Goal: Task Accomplishment & Management: Manage account settings

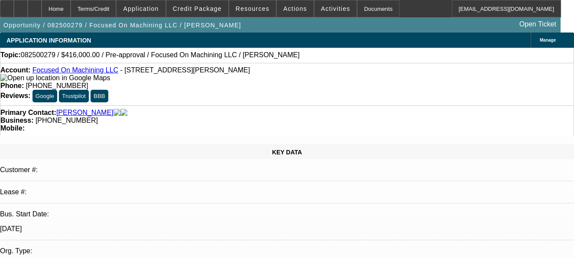
select select "0.2"
select select "2"
select select "0.15"
select select "4"
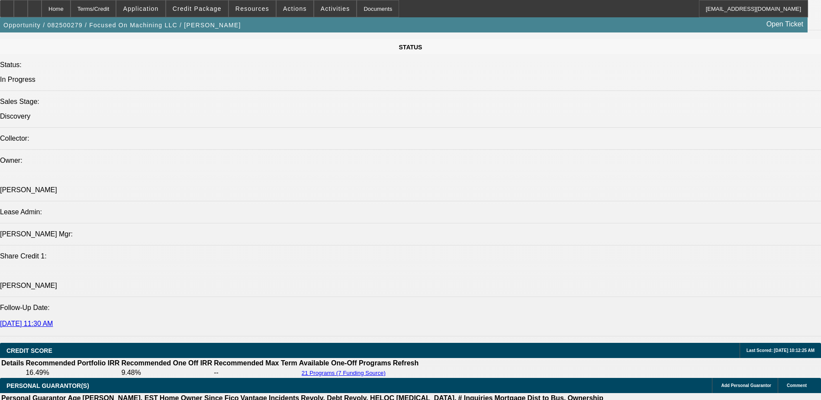
scroll to position [996, 0]
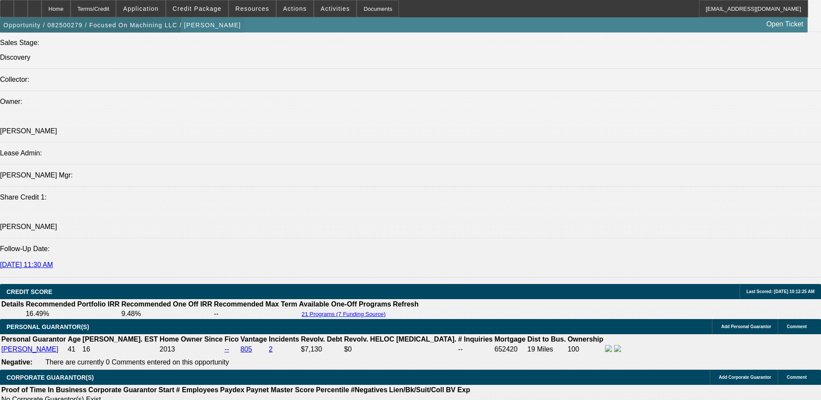
click at [58, 19] on span "button" at bounding box center [122, 25] width 245 height 21
click at [35, 6] on icon at bounding box center [35, 6] width 0 height 0
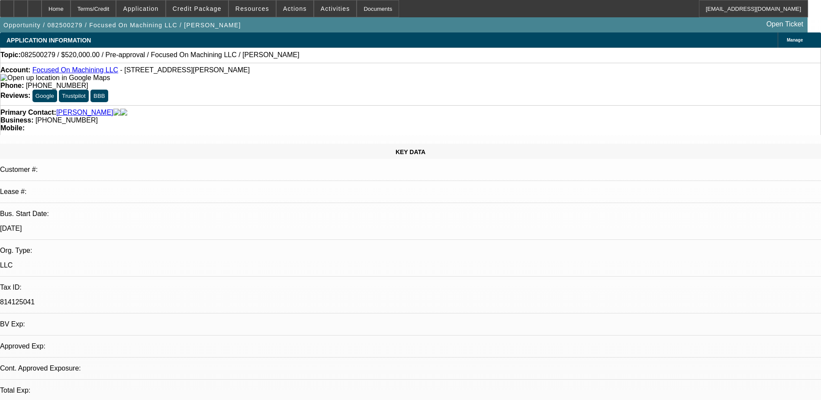
select select "0"
select select "2"
select select "0"
select select "6"
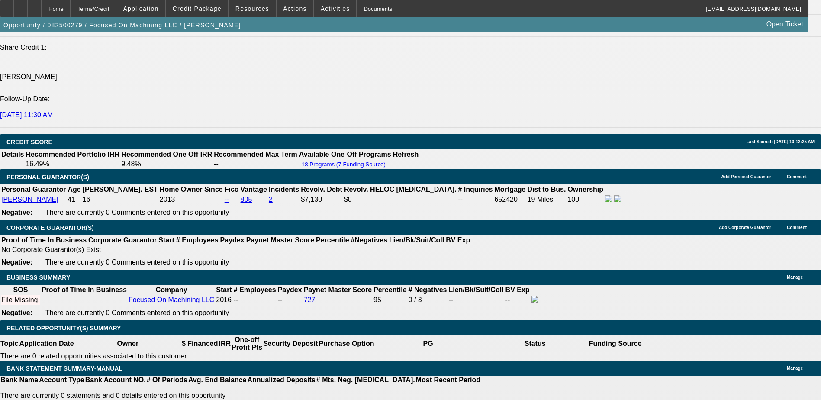
scroll to position [1135, 0]
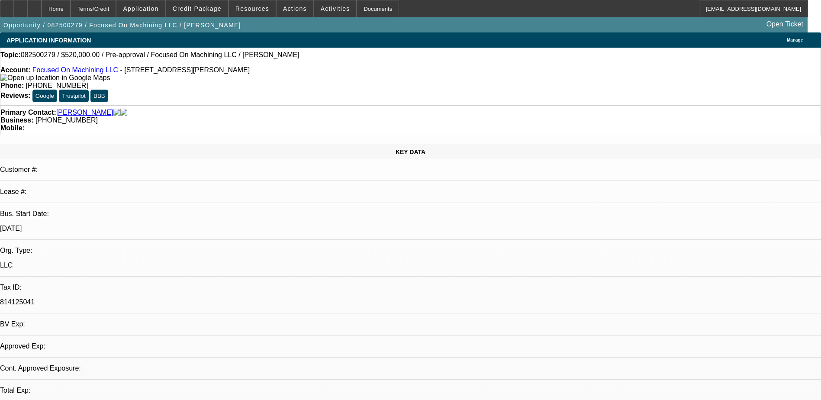
select select "0"
select select "2"
select select "0"
select select "6"
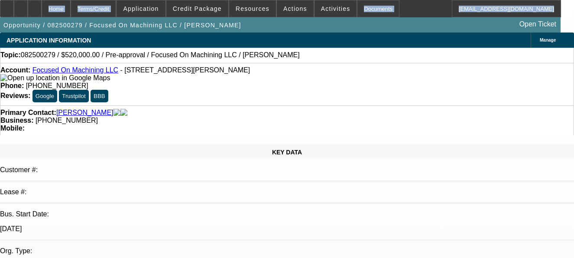
click at [426, 0] on html "Home Terms/Credit Application Credit Package Resources Actions Activities Docum…" at bounding box center [287, 129] width 574 height 258
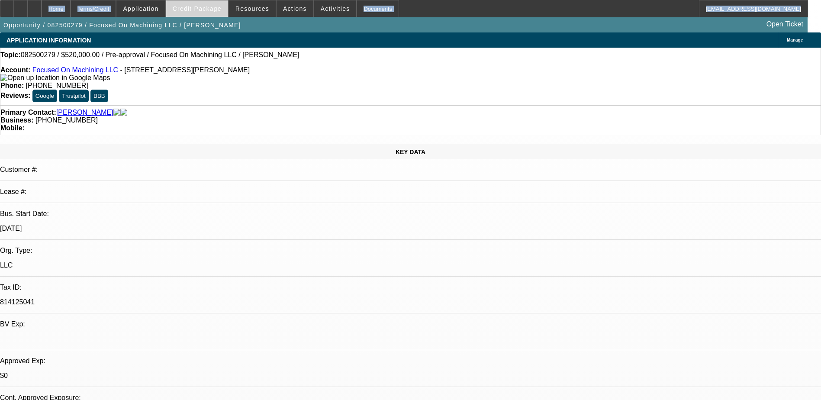
click at [190, 11] on span "Credit Package" at bounding box center [197, 8] width 49 height 7
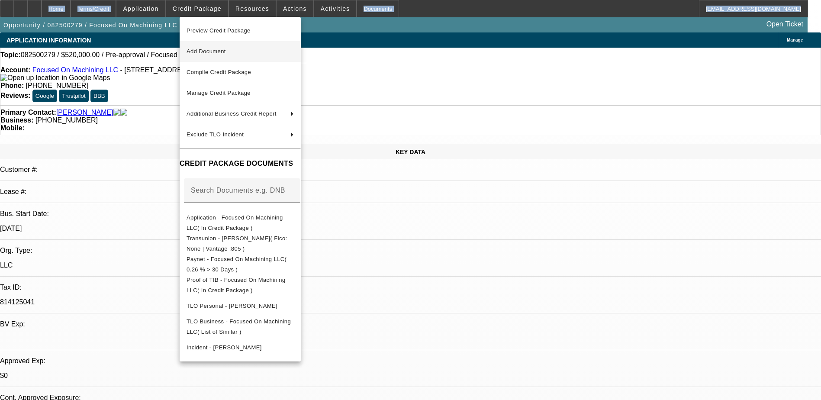
click at [222, 54] on span "Add Document" at bounding box center [240, 51] width 107 height 10
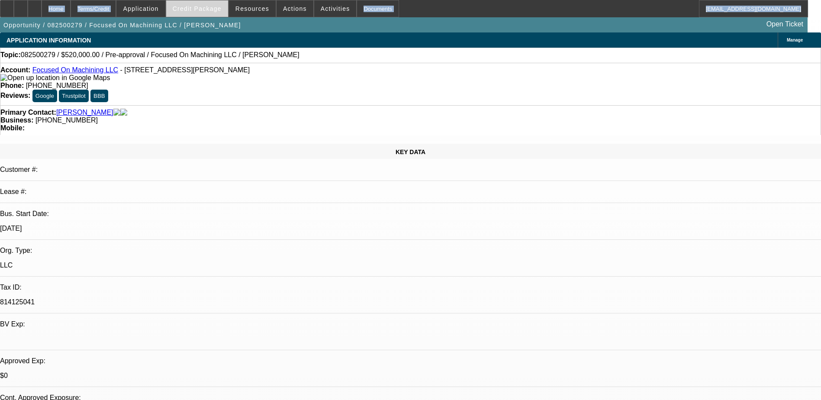
click at [194, 9] on span "Credit Package" at bounding box center [197, 8] width 49 height 7
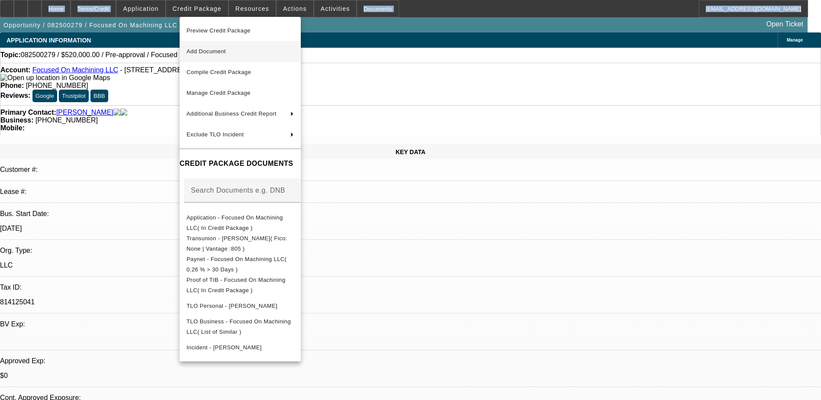
click at [213, 47] on span "Add Document" at bounding box center [240, 51] width 107 height 10
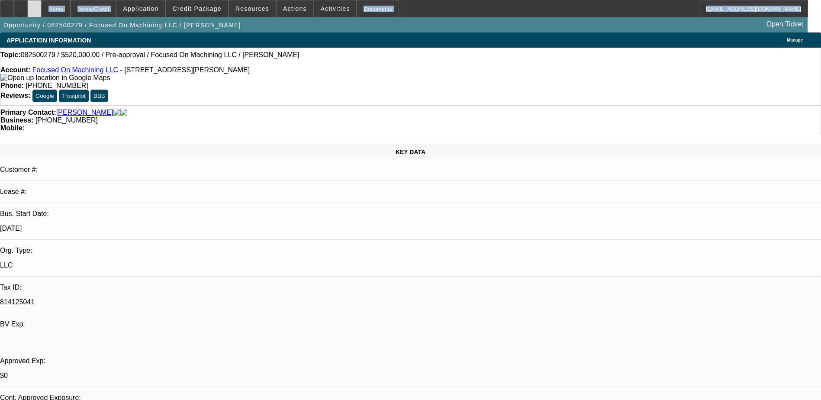
click at [42, 9] on div at bounding box center [35, 8] width 14 height 17
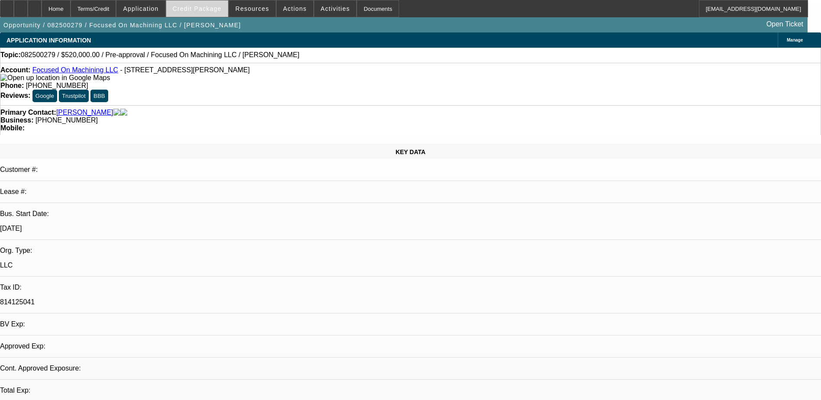
select select "0"
select select "1"
select select "2"
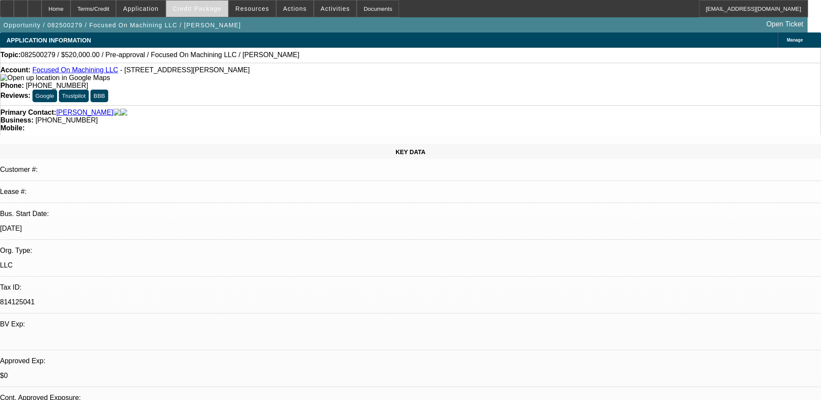
select select "6"
click at [213, 11] on span "Credit Package" at bounding box center [197, 8] width 49 height 7
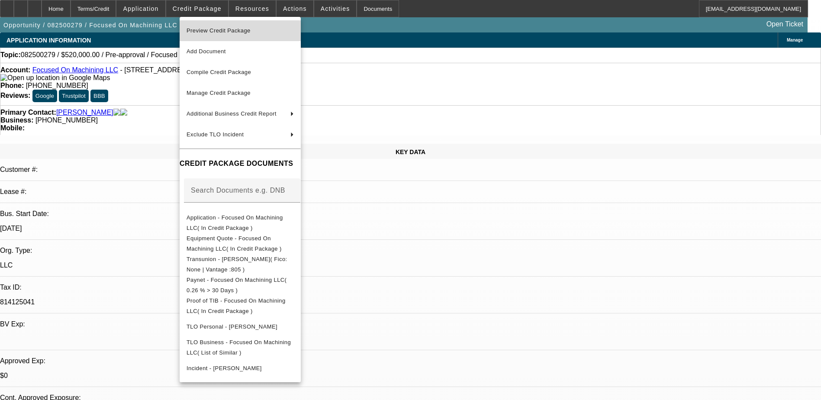
click at [269, 35] on span "Preview Credit Package" at bounding box center [240, 31] width 107 height 10
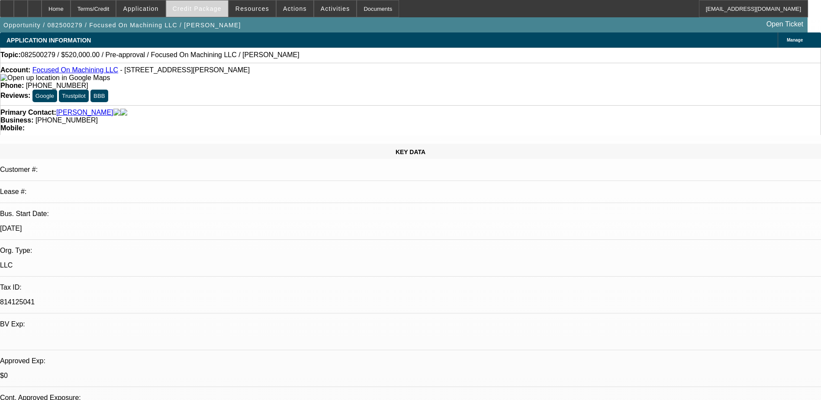
click at [211, 10] on span "Credit Package" at bounding box center [197, 8] width 49 height 7
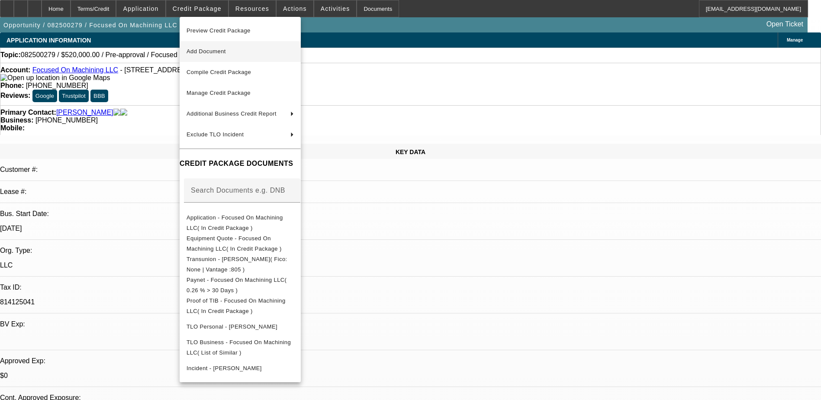
click at [217, 53] on span "Add Document" at bounding box center [206, 51] width 39 height 6
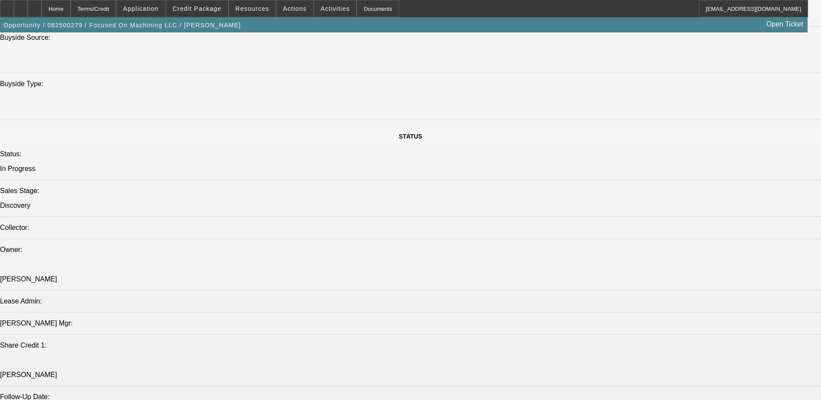
scroll to position [779, 0]
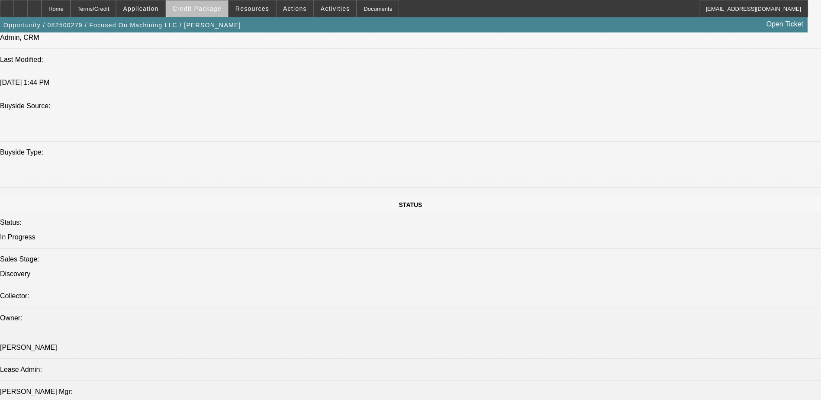
click at [211, 13] on span at bounding box center [197, 8] width 62 height 21
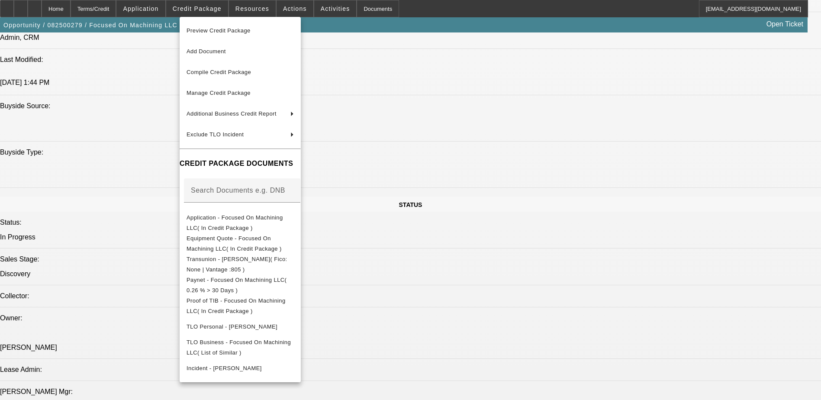
drag, startPoint x: 629, startPoint y: 372, endPoint x: 593, endPoint y: 353, distance: 40.7
click at [630, 372] on div at bounding box center [410, 200] width 821 height 400
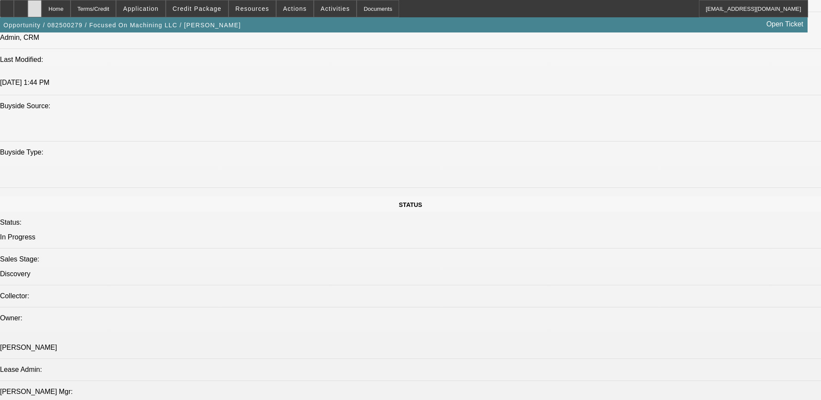
click at [35, 6] on icon at bounding box center [35, 6] width 0 height 0
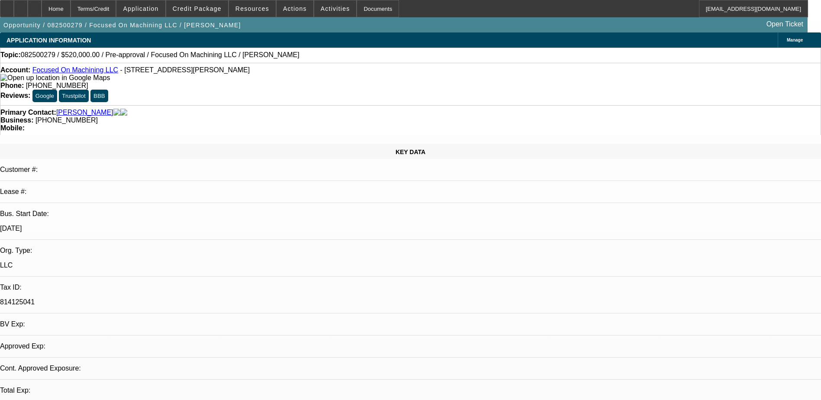
select select "0"
select select "1"
select select "2"
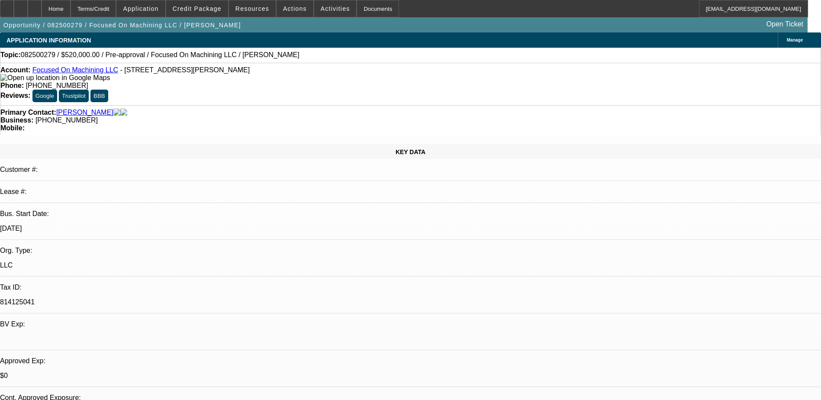
select select "6"
click at [42, 5] on div at bounding box center [35, 8] width 14 height 17
select select "0"
select select "2"
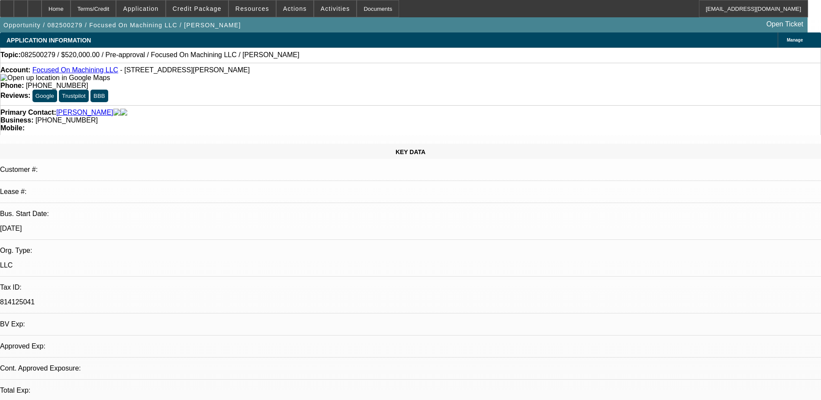
select select "0"
select select "6"
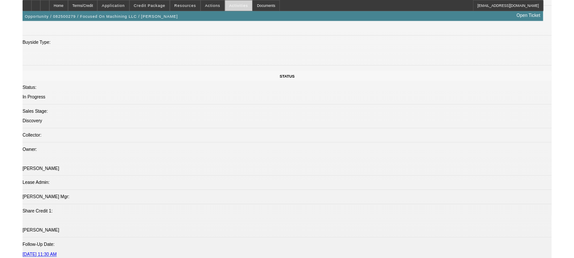
scroll to position [999, 0]
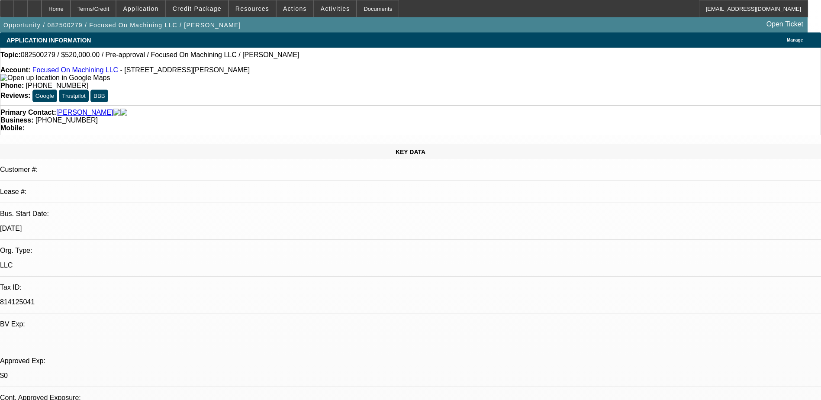
select select "0"
select select "2"
select select "0"
select select "6"
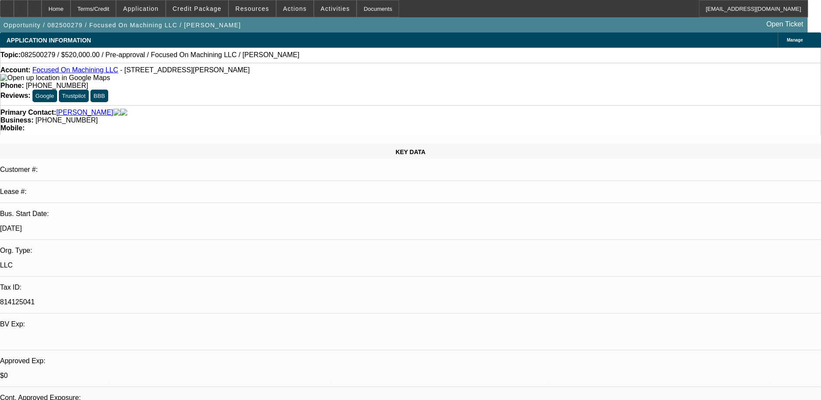
scroll to position [866, 0]
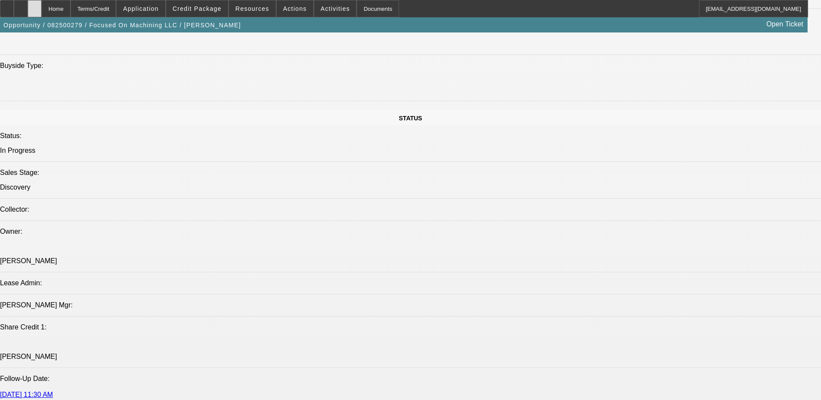
click at [42, 14] on div at bounding box center [35, 8] width 14 height 17
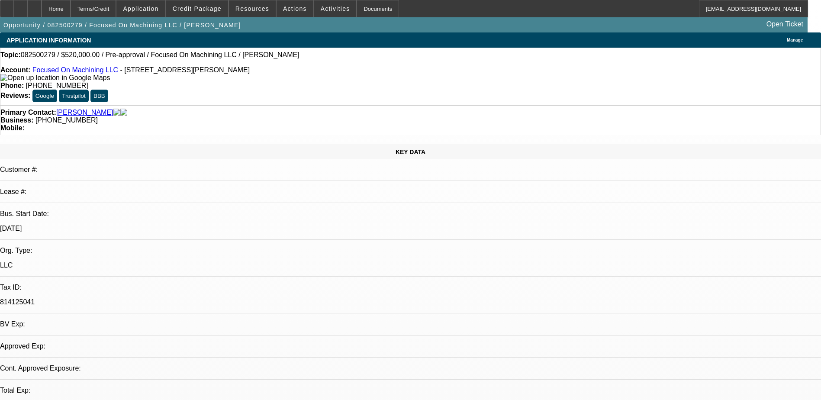
select select "0"
select select "1"
select select "2"
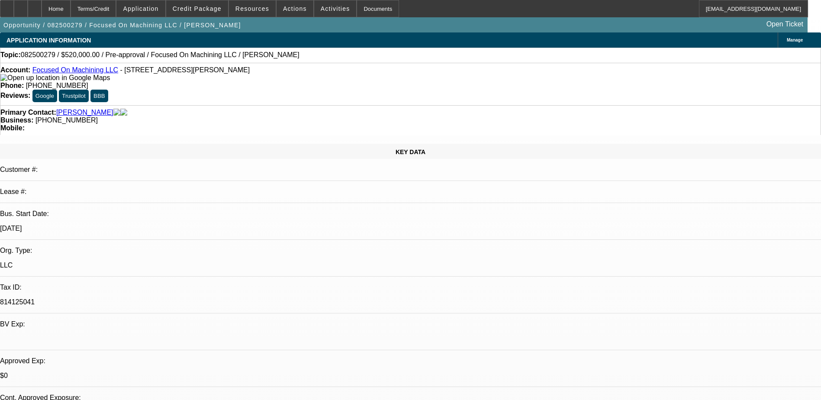
select select "6"
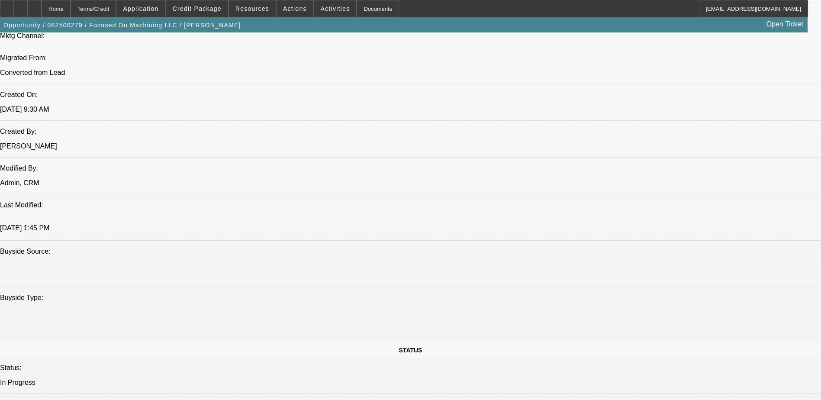
scroll to position [476, 0]
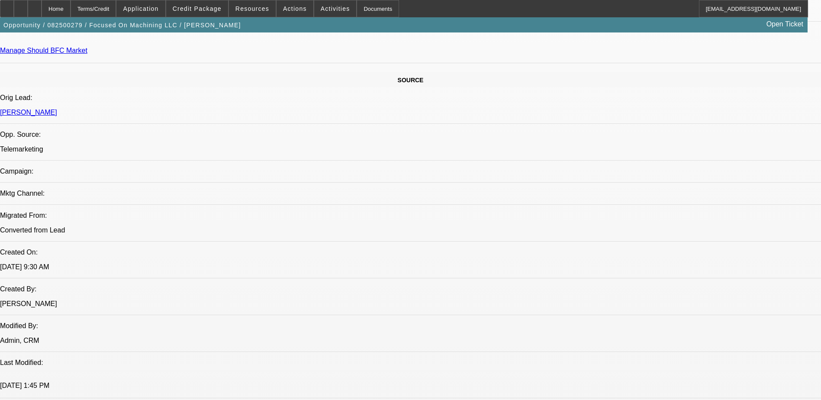
drag, startPoint x: 401, startPoint y: 268, endPoint x: 125, endPoint y: 268, distance: 275.8
drag, startPoint x: 391, startPoint y: 259, endPoint x: 386, endPoint y: 259, distance: 4.4
drag, startPoint x: 362, startPoint y: 220, endPoint x: 349, endPoint y: 220, distance: 12.1
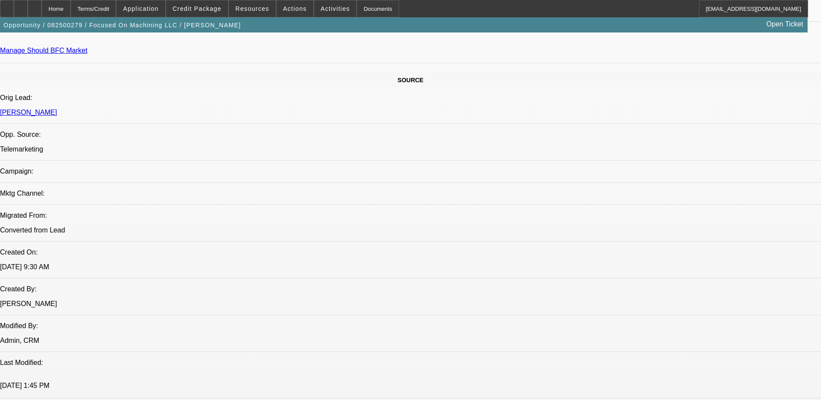
drag, startPoint x: 240, startPoint y: 224, endPoint x: 211, endPoint y: 227, distance: 28.8
drag, startPoint x: 211, startPoint y: 227, endPoint x: 261, endPoint y: 235, distance: 50.4
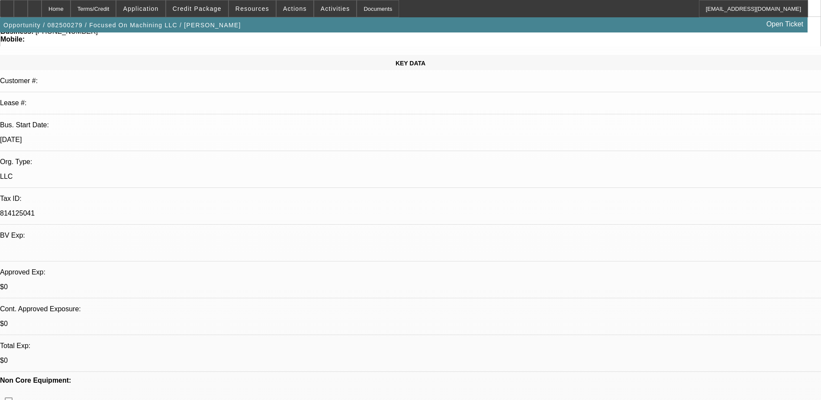
scroll to position [0, 0]
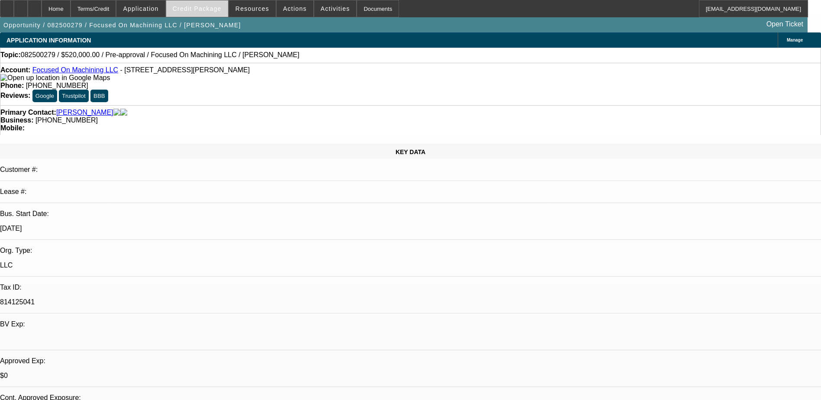
click at [198, 10] on span "Credit Package" at bounding box center [197, 8] width 49 height 7
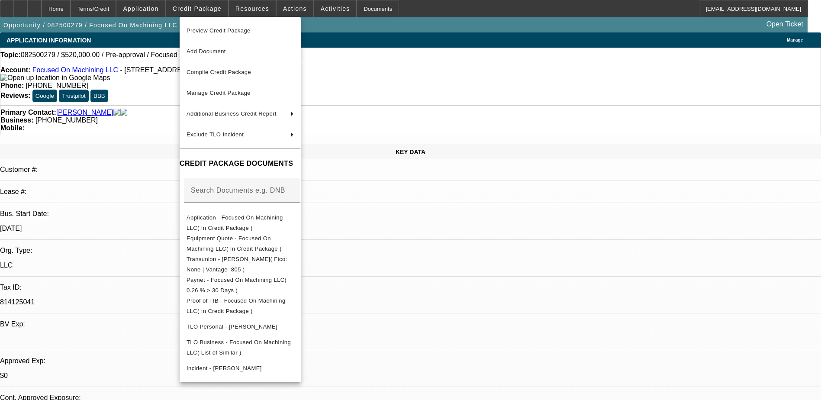
click at [647, 333] on div at bounding box center [410, 200] width 821 height 400
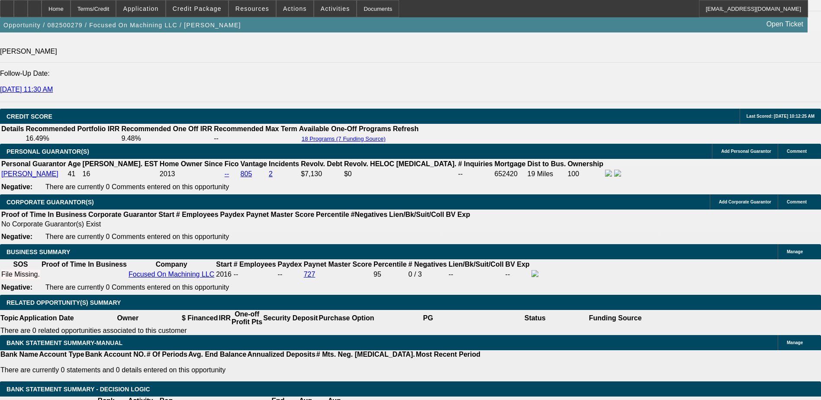
scroll to position [1126, 0]
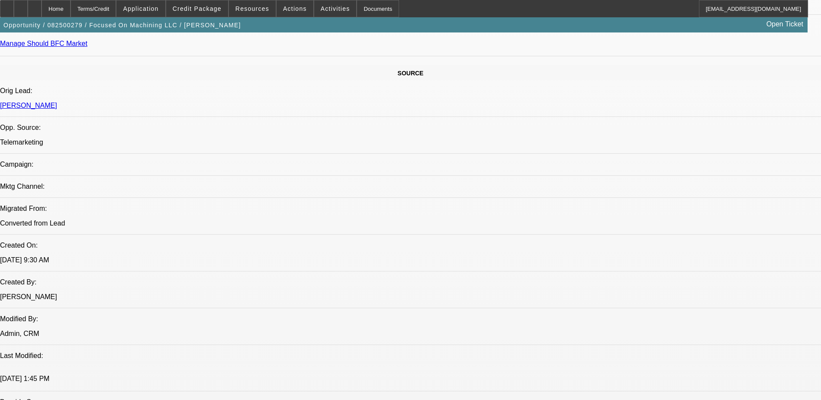
drag, startPoint x: 421, startPoint y: 258, endPoint x: 399, endPoint y: 206, distance: 56.6
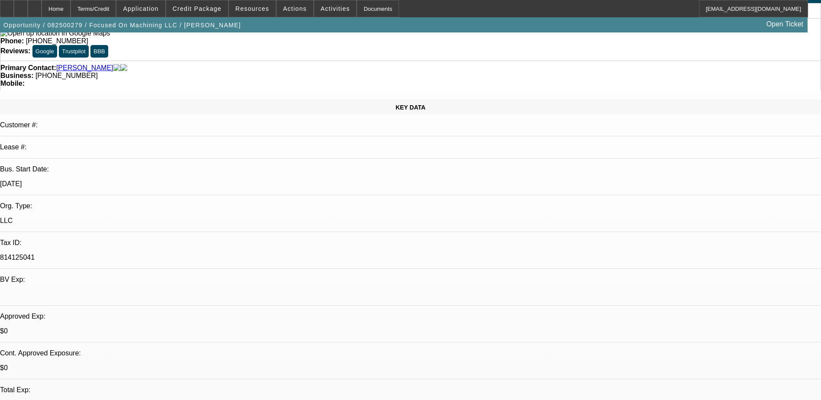
scroll to position [0, 0]
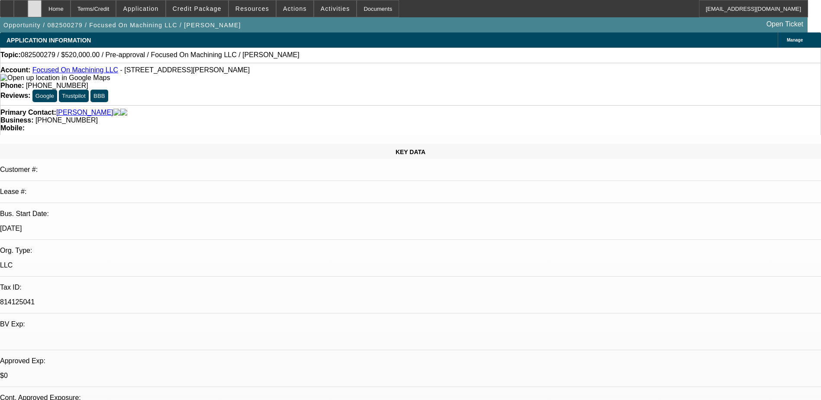
click at [35, 6] on icon at bounding box center [35, 6] width 0 height 0
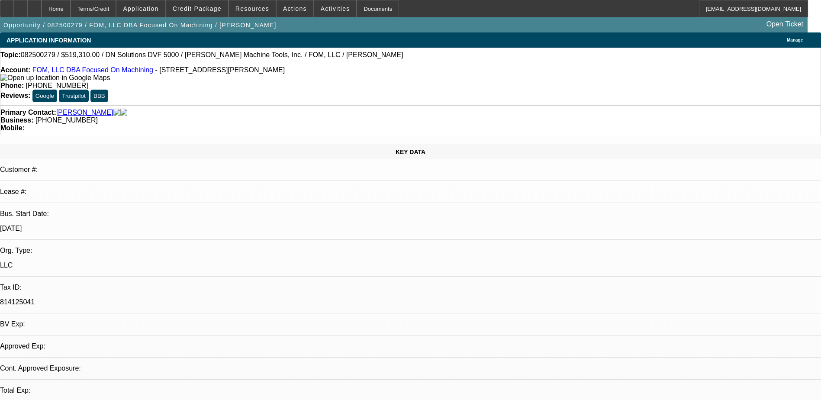
select select "0"
select select "1"
select select "2"
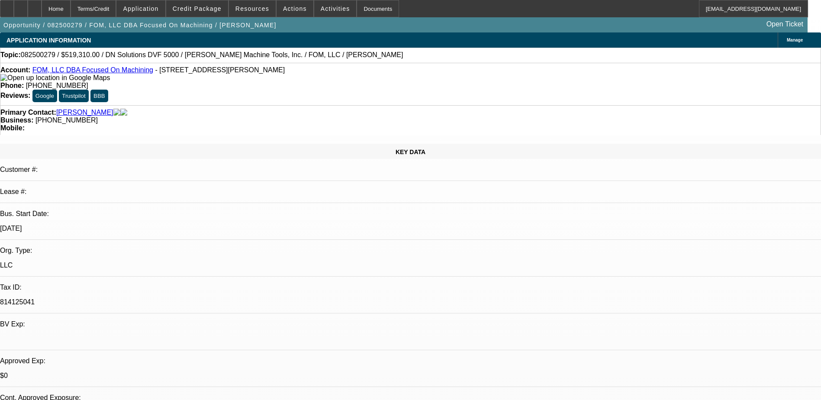
select select "6"
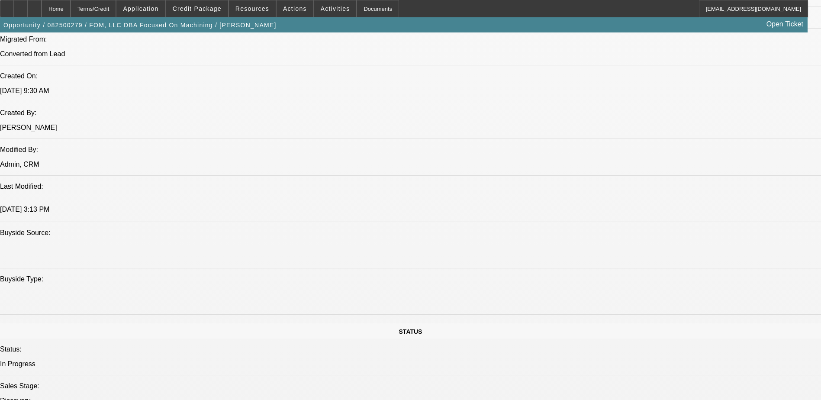
scroll to position [563, 0]
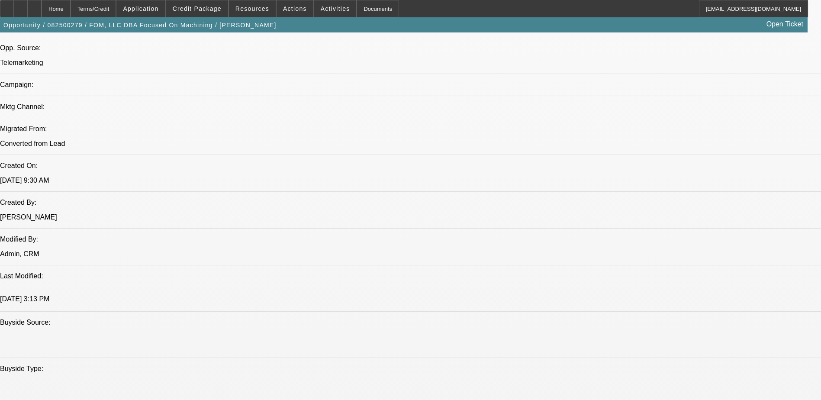
drag, startPoint x: 335, startPoint y: 236, endPoint x: 330, endPoint y: 262, distance: 26.2
drag, startPoint x: 330, startPoint y: 266, endPoint x: 131, endPoint y: 275, distance: 199.8
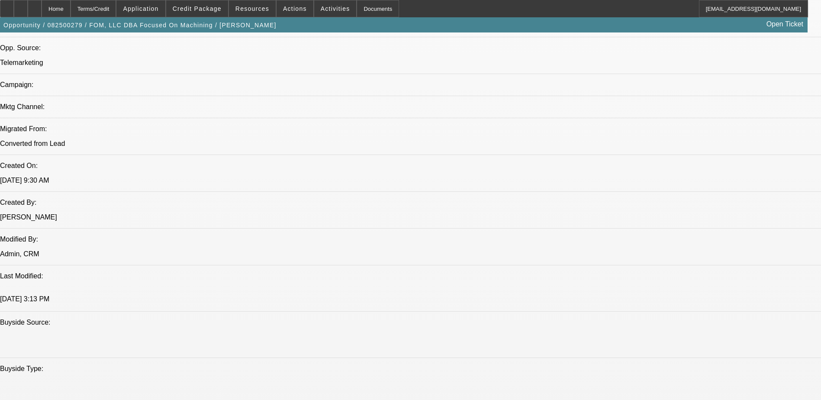
drag, startPoint x: 109, startPoint y: 266, endPoint x: 93, endPoint y: 273, distance: 17.5
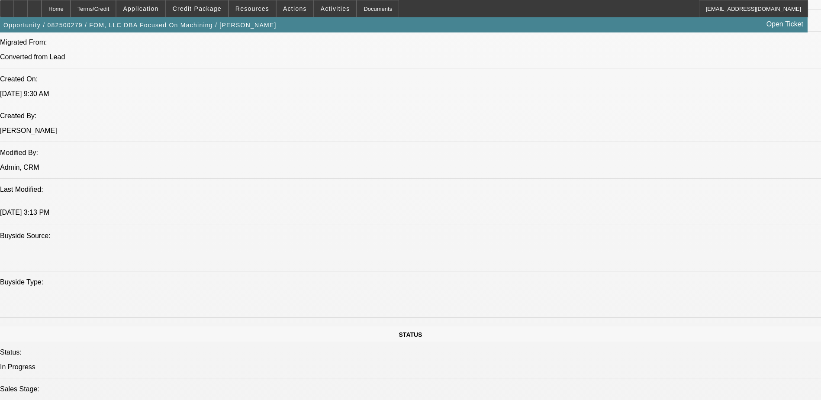
scroll to position [606, 0]
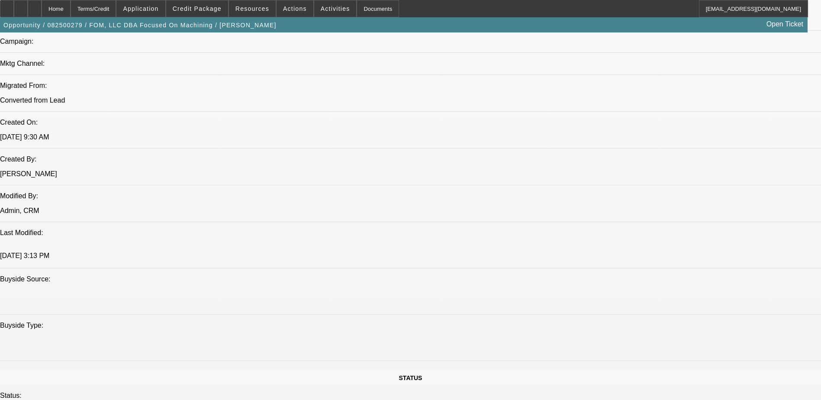
drag, startPoint x: 200, startPoint y: 193, endPoint x: 168, endPoint y: 196, distance: 32.1
drag, startPoint x: 168, startPoint y: 196, endPoint x: 195, endPoint y: 211, distance: 31.0
drag, startPoint x: 189, startPoint y: 184, endPoint x: 176, endPoint y: 192, distance: 14.6
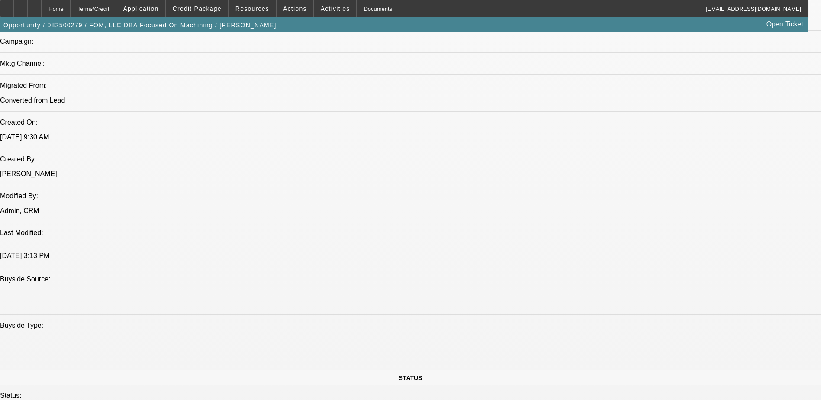
drag, startPoint x: 176, startPoint y: 192, endPoint x: 207, endPoint y: 215, distance: 38.3
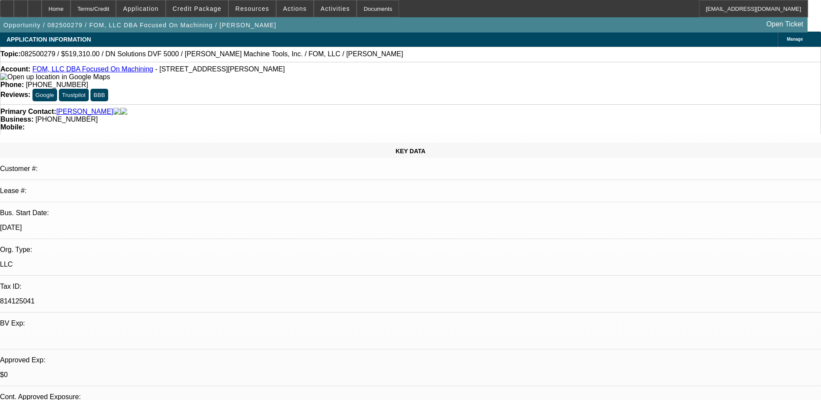
scroll to position [0, 0]
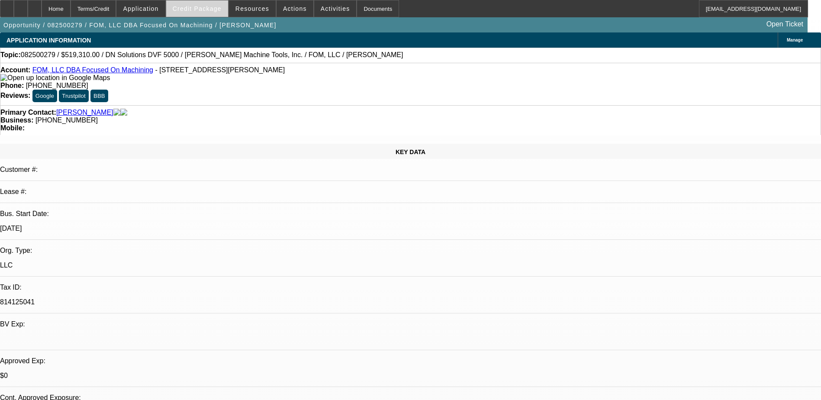
click at [196, 9] on span "Credit Package" at bounding box center [197, 8] width 49 height 7
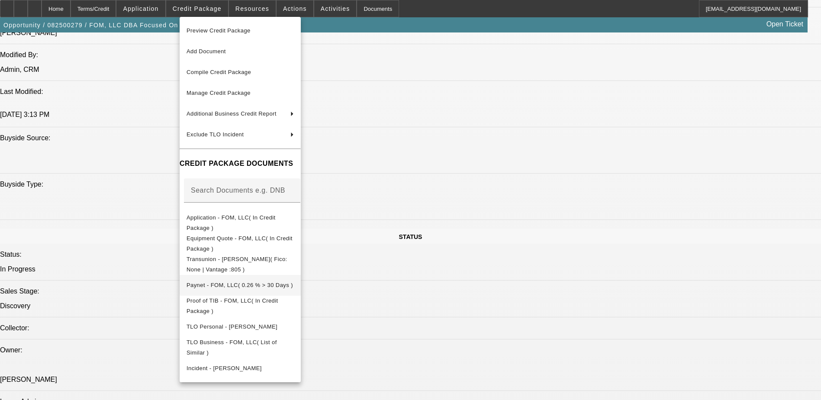
scroll to position [693, 0]
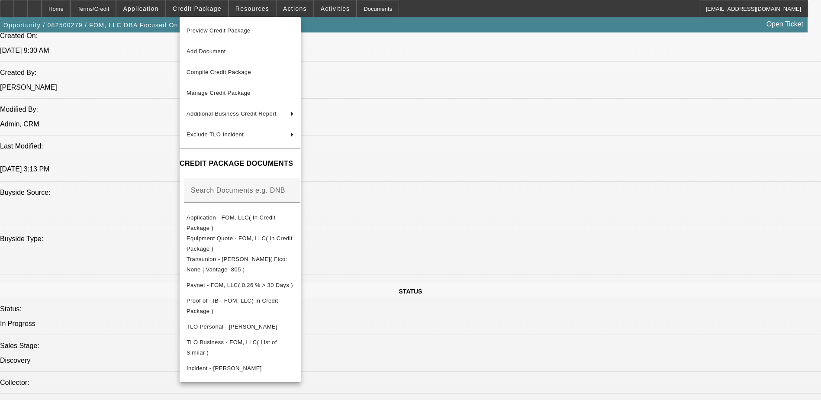
drag, startPoint x: 746, startPoint y: 336, endPoint x: 740, endPoint y: 333, distance: 6.0
click at [744, 336] on div at bounding box center [410, 200] width 821 height 400
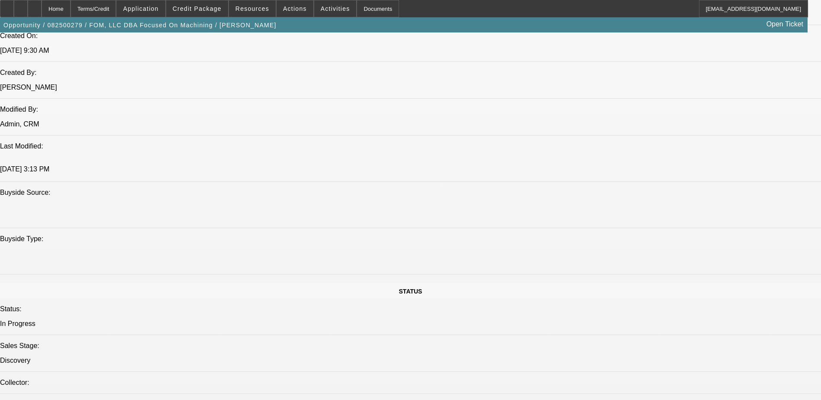
drag, startPoint x: 728, startPoint y: 331, endPoint x: 587, endPoint y: 348, distance: 142.1
drag, startPoint x: 587, startPoint y: 348, endPoint x: 566, endPoint y: 378, distance: 37.3
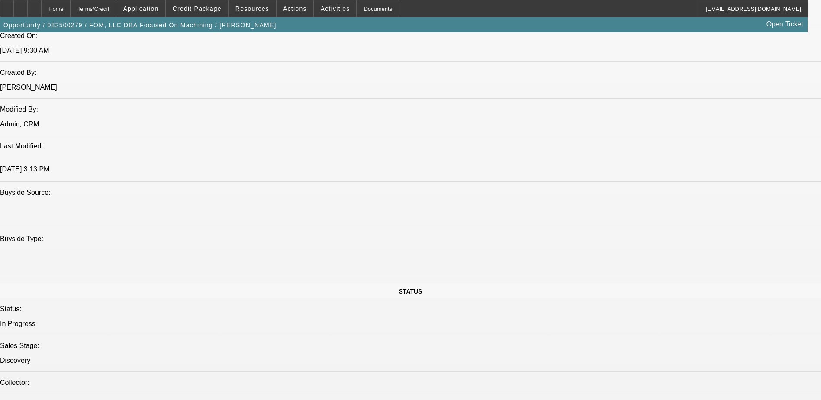
drag, startPoint x: 572, startPoint y: 370, endPoint x: 741, endPoint y: 380, distance: 169.2
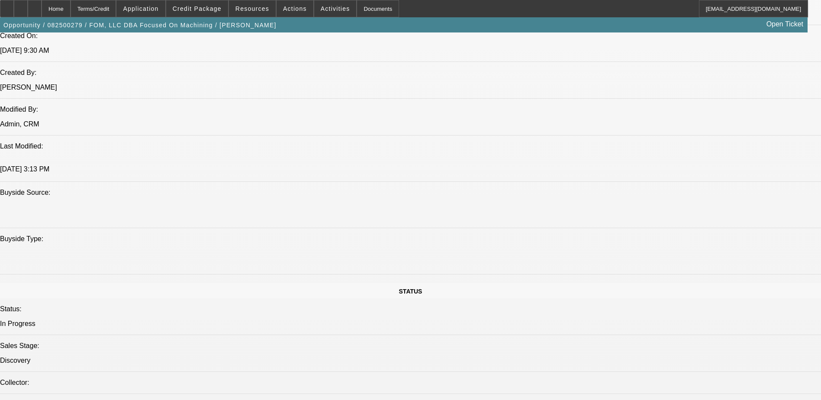
drag, startPoint x: 648, startPoint y: 382, endPoint x: 554, endPoint y: 310, distance: 118.0
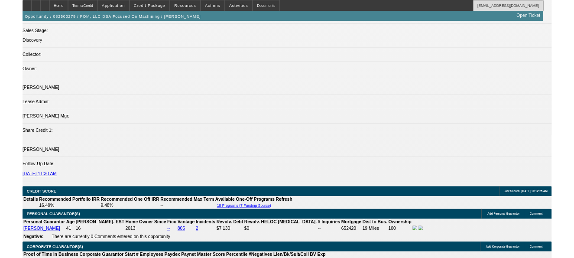
scroll to position [1133, 0]
